Goal: Task Accomplishment & Management: Complete application form

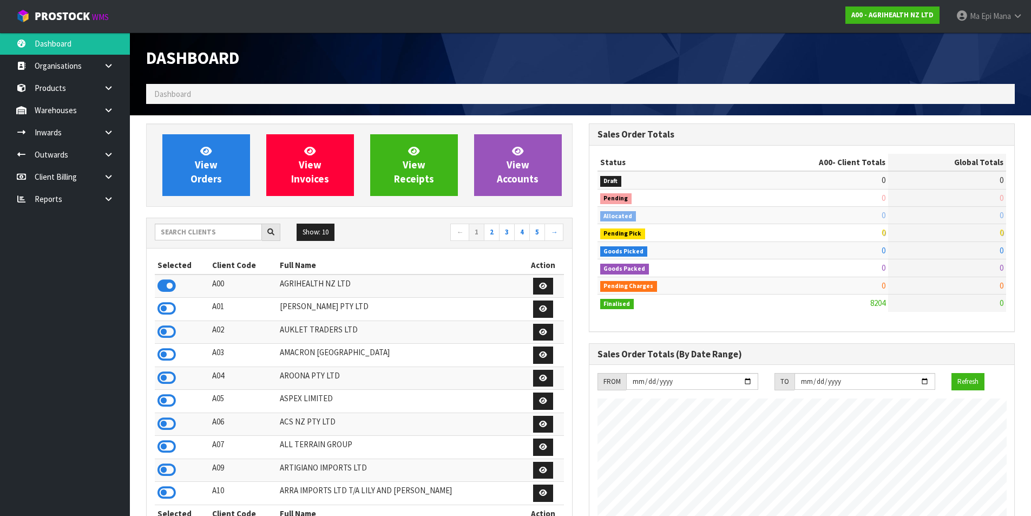
scroll to position [820, 442]
click at [222, 230] on input "text" at bounding box center [208, 232] width 107 height 17
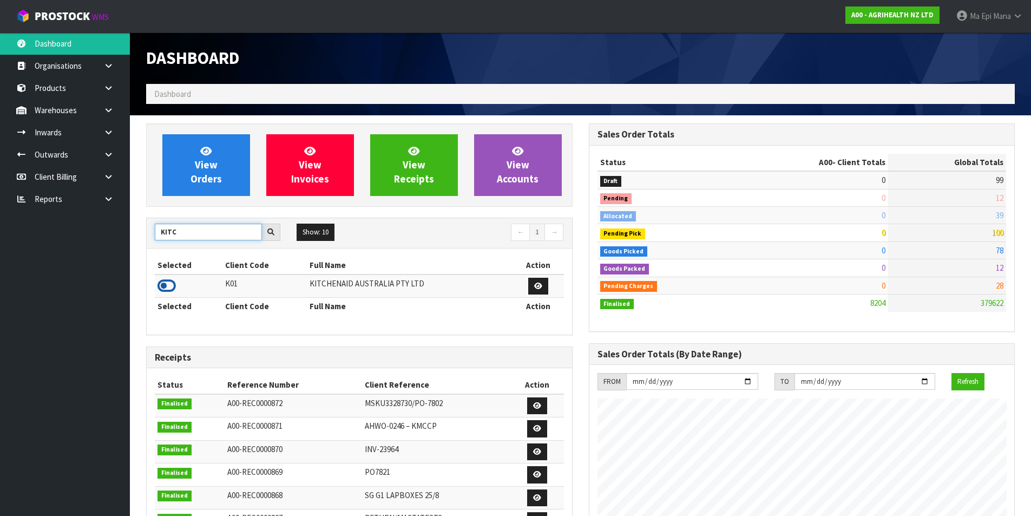
type input "KITC"
click at [173, 287] on icon at bounding box center [166, 286] width 18 height 16
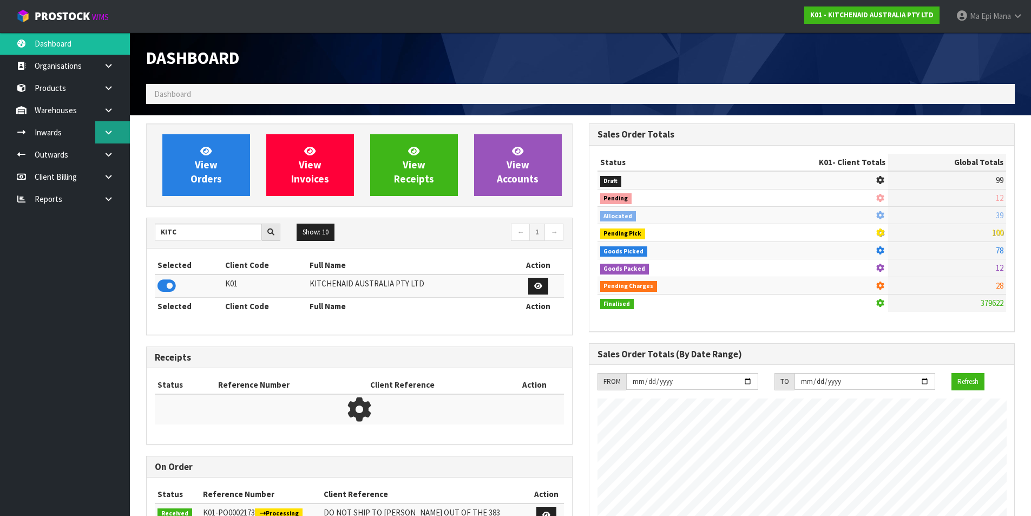
click at [118, 141] on link at bounding box center [112, 132] width 35 height 22
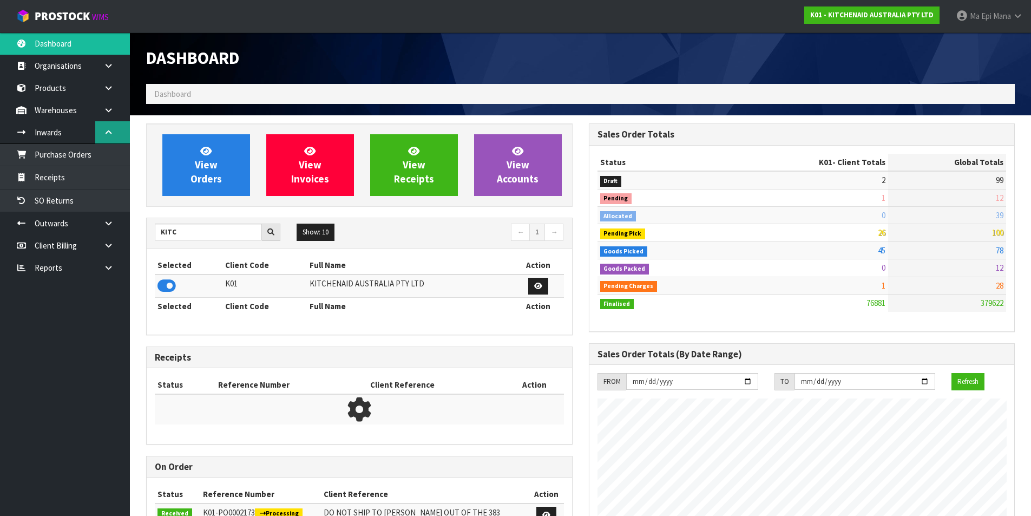
scroll to position [820, 442]
click at [108, 174] on link "Receipts" at bounding box center [65, 177] width 130 height 22
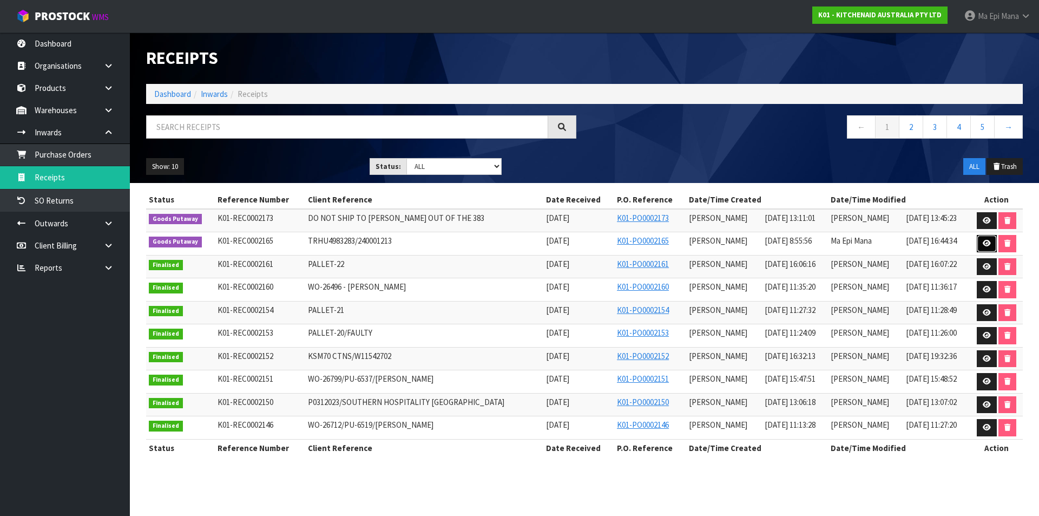
click at [981, 243] on link at bounding box center [987, 243] width 20 height 17
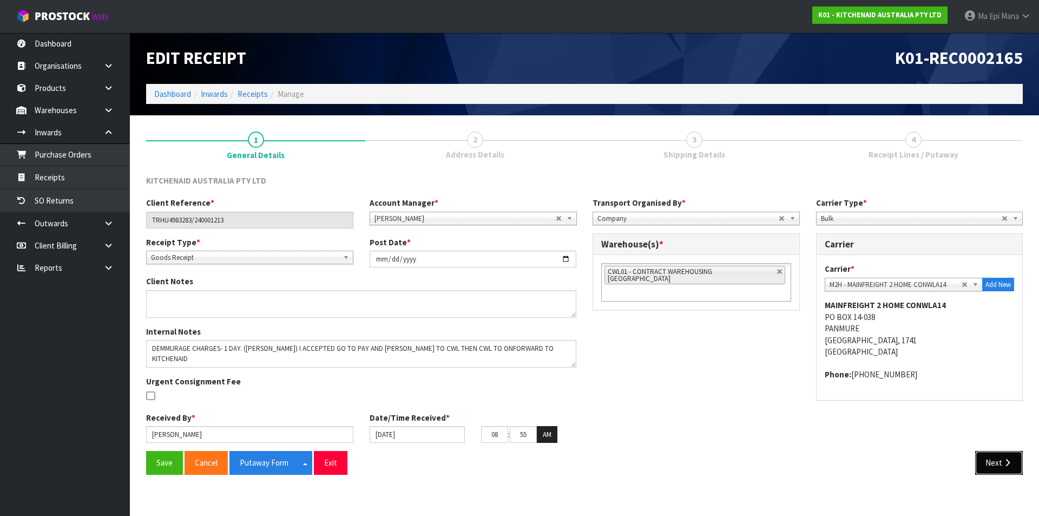
click at [1001, 459] on button "Next" at bounding box center [999, 462] width 48 height 23
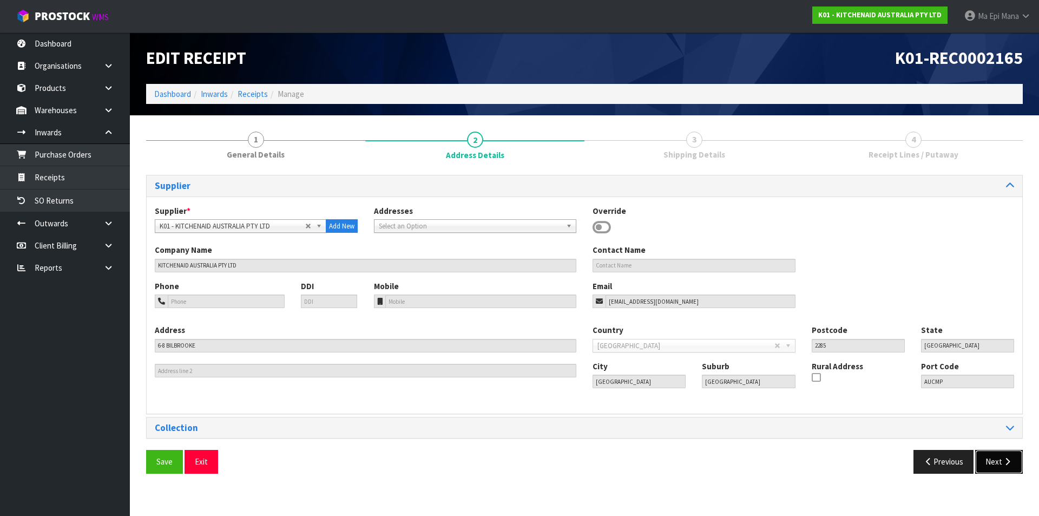
click at [1004, 456] on button "Next" at bounding box center [999, 461] width 48 height 23
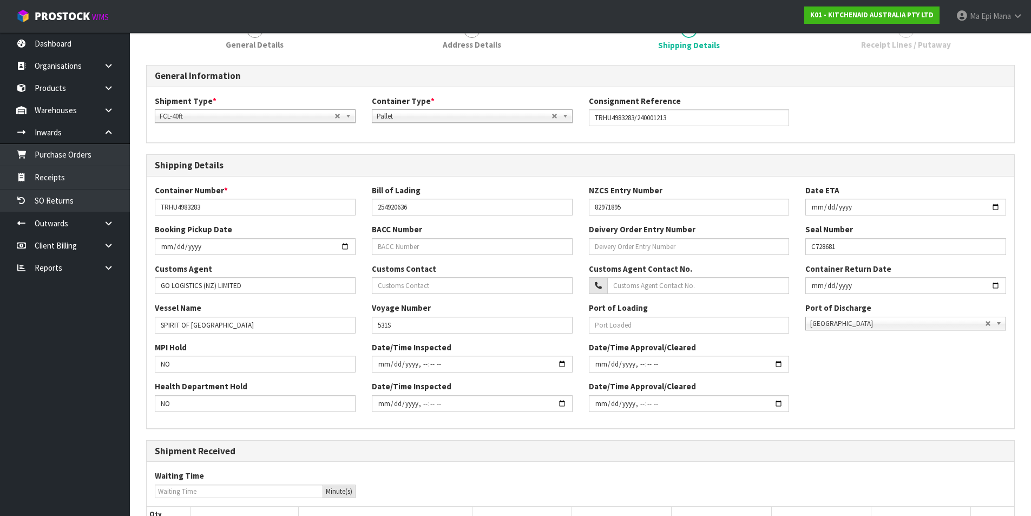
scroll to position [327, 0]
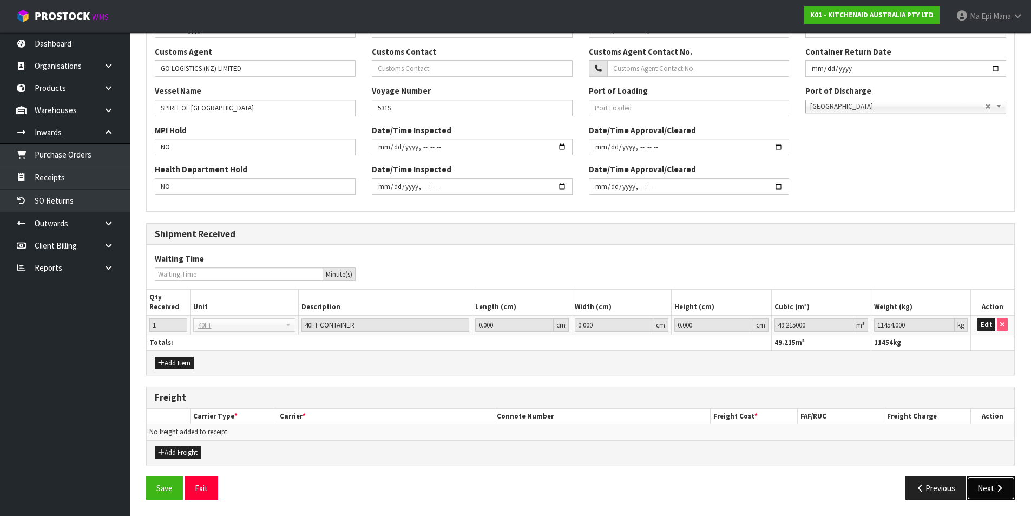
click at [1001, 480] on button "Next" at bounding box center [991, 487] width 48 height 23
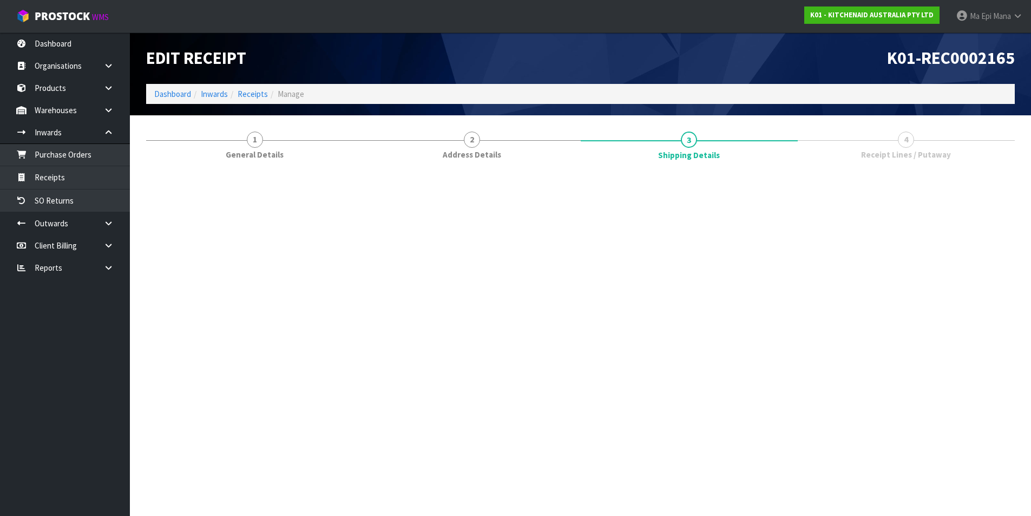
scroll to position [0, 0]
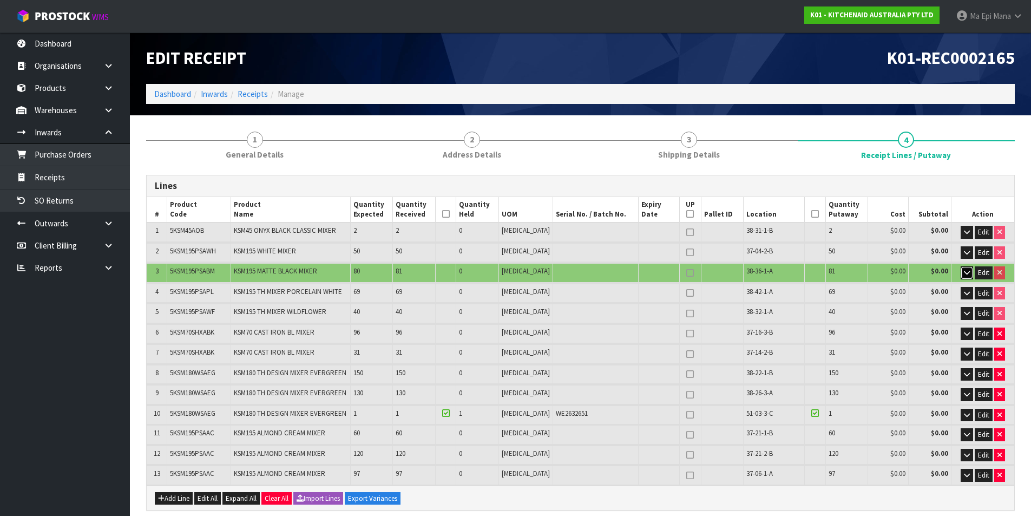
click at [964, 274] on icon "button" at bounding box center [967, 272] width 6 height 7
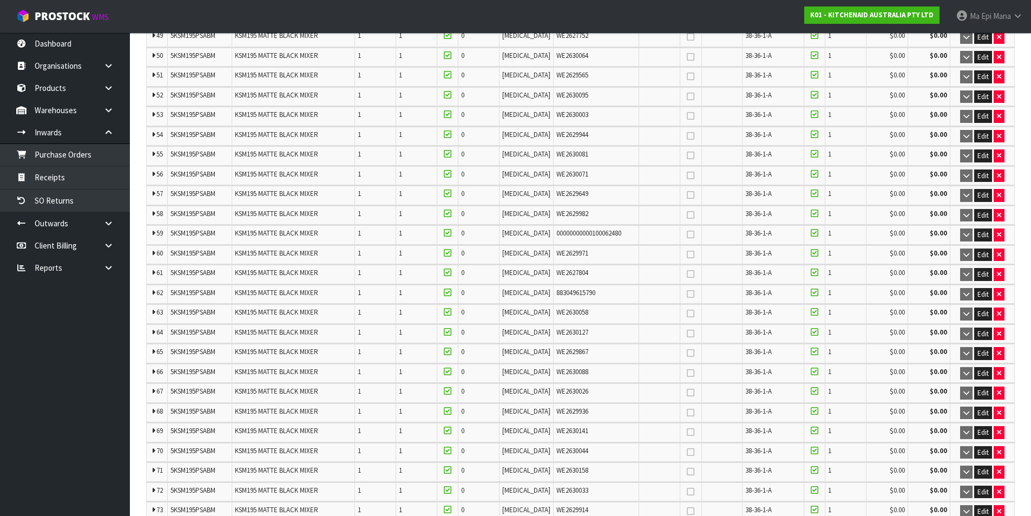
scroll to position [1299, 0]
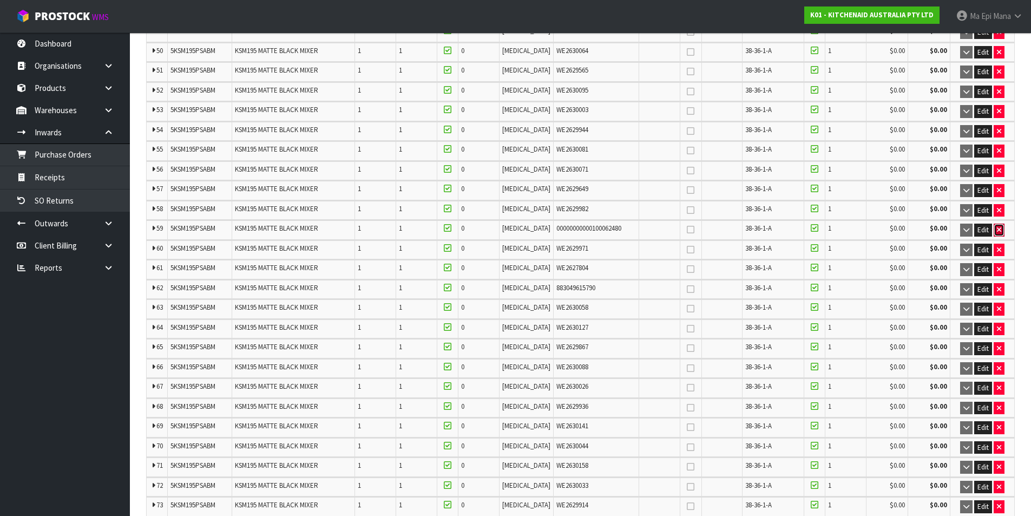
click at [999, 228] on icon "button" at bounding box center [999, 229] width 4 height 7
type input "926"
type input "51.504181"
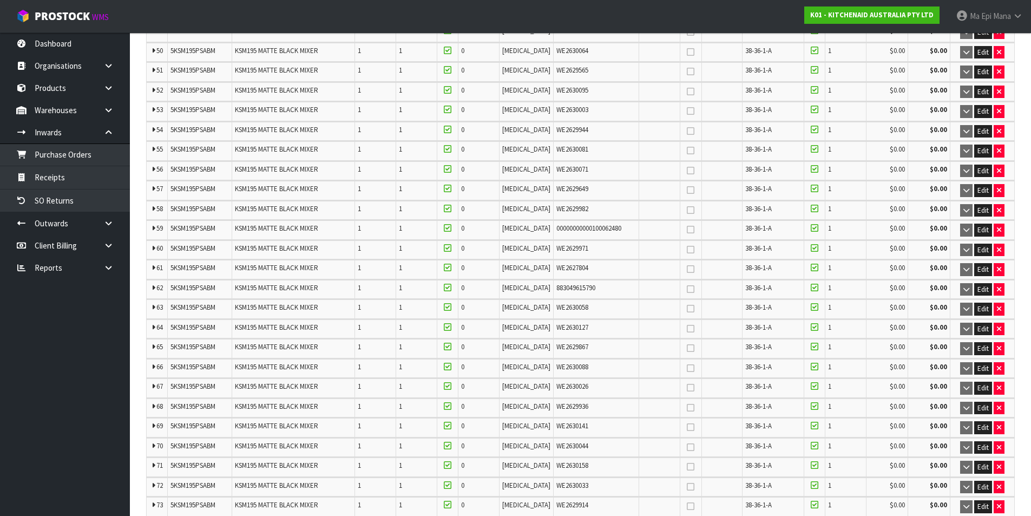
type input "11960.97"
type input "80"
type input "80 CTN"
click at [998, 267] on icon "button" at bounding box center [999, 269] width 4 height 7
type input "925"
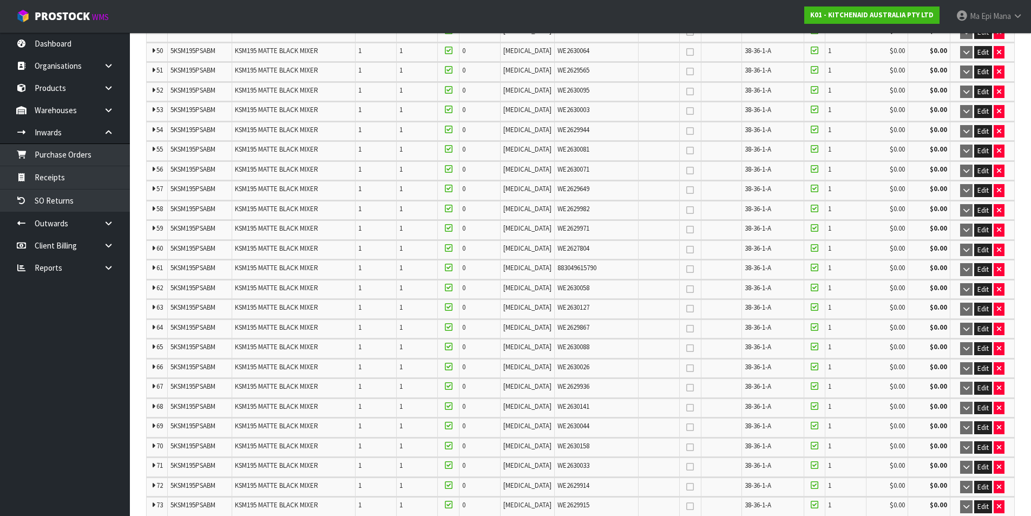
type input "925"
type input "51.454789"
type input "11948.52"
type input "79 CTN"
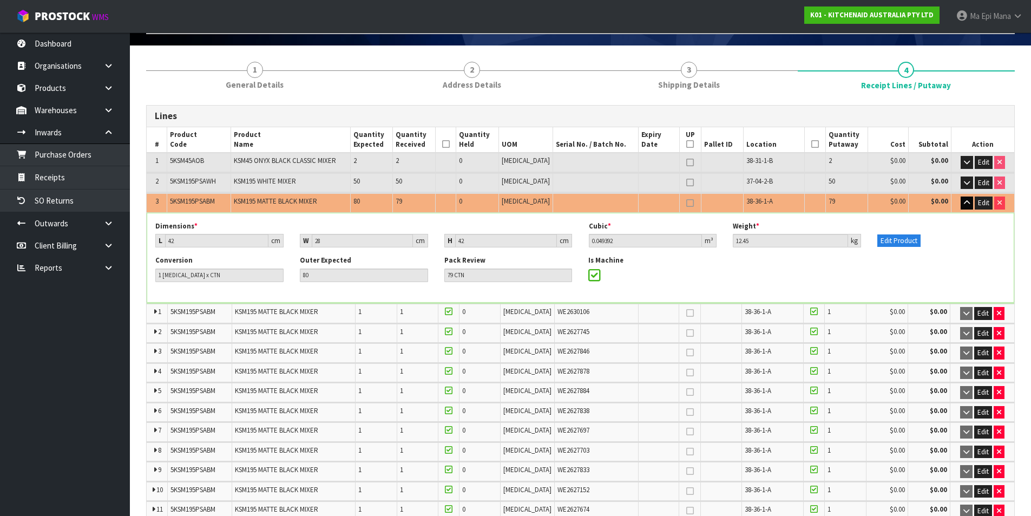
scroll to position [54, 0]
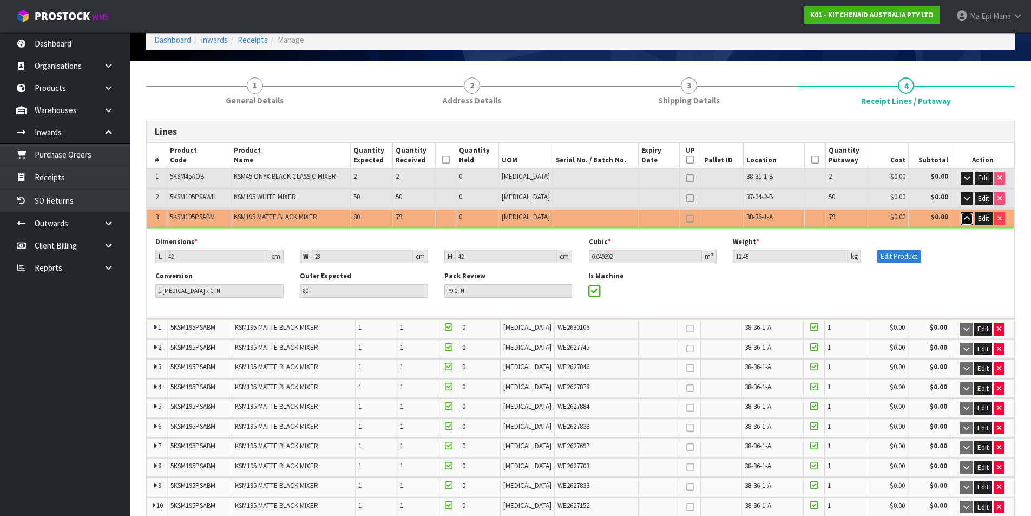
click at [964, 218] on icon "button" at bounding box center [967, 218] width 6 height 7
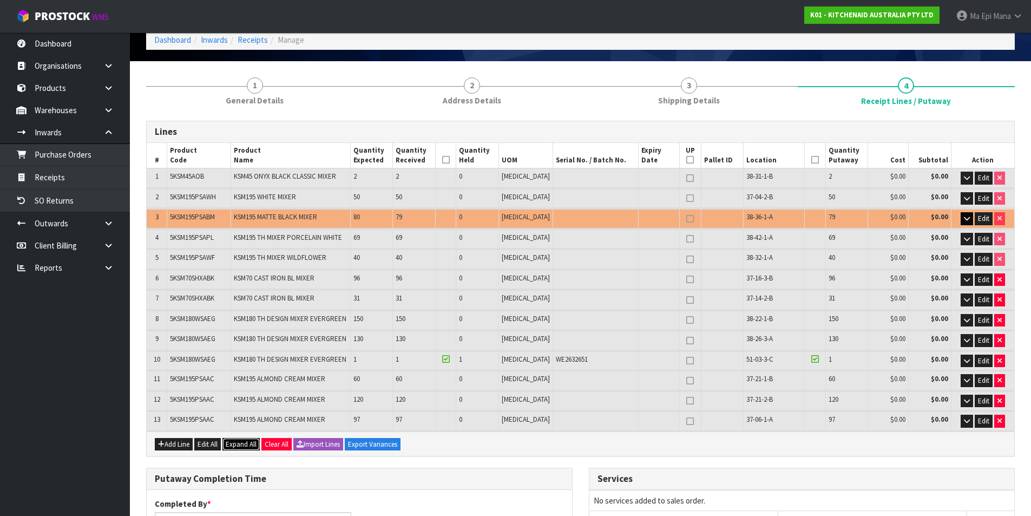
click at [238, 439] on span "Expand All" at bounding box center [241, 443] width 31 height 9
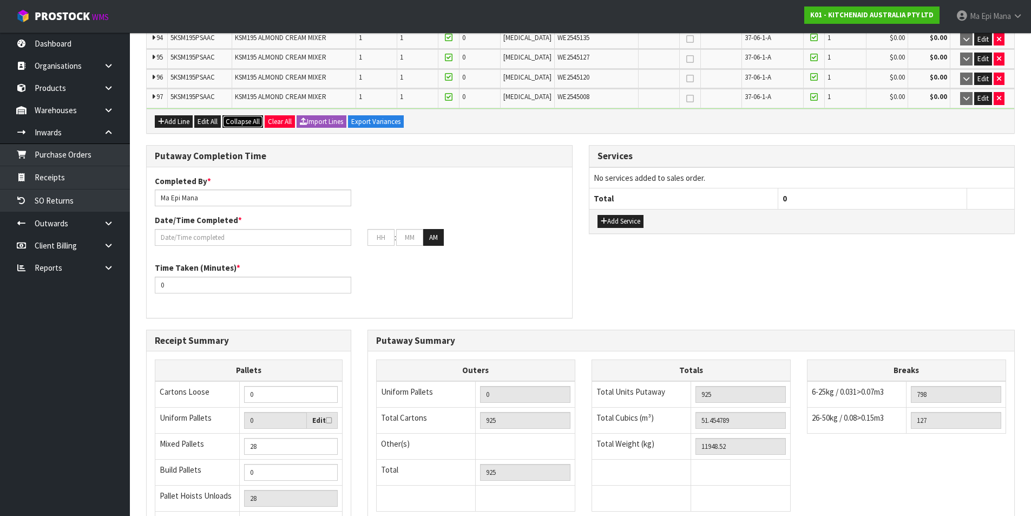
scroll to position [19808, 0]
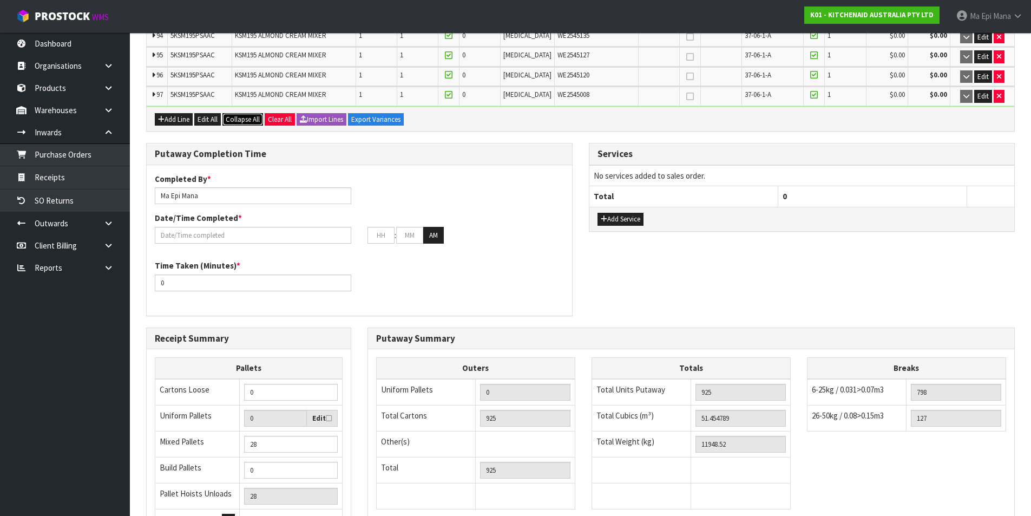
click at [254, 119] on span "Collapse All" at bounding box center [243, 119] width 34 height 9
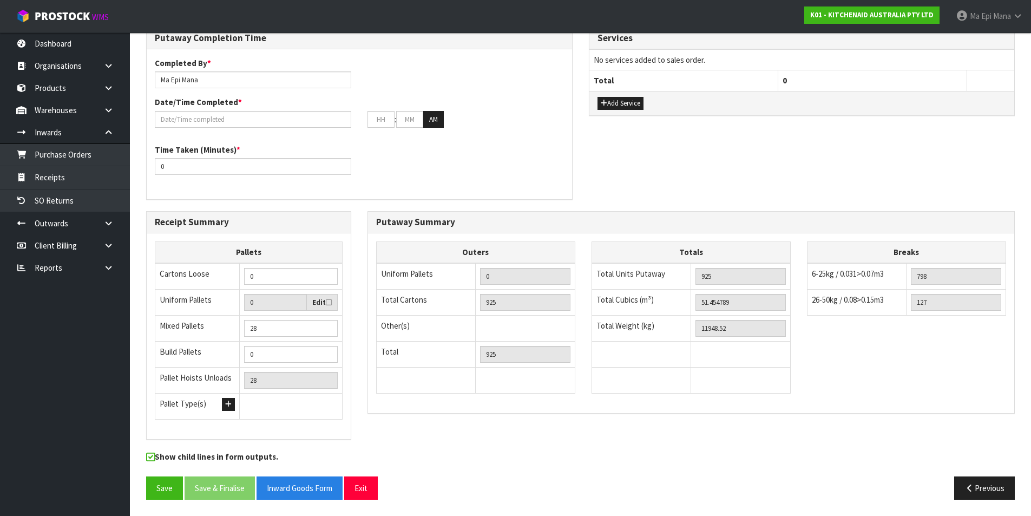
scroll to position [495, 0]
click at [165, 492] on button "Save" at bounding box center [164, 487] width 37 height 23
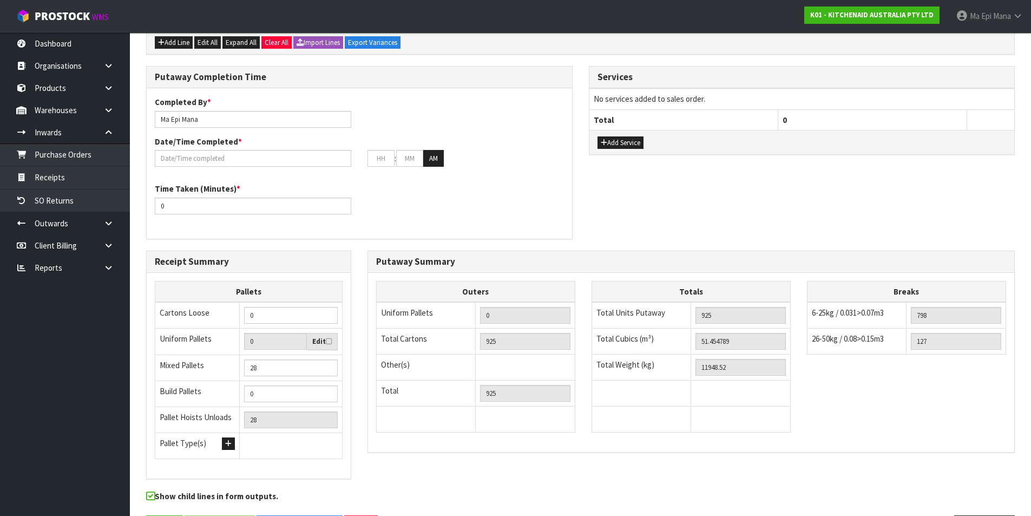
scroll to position [0, 0]
